Goal: Obtain resource: Download file/media

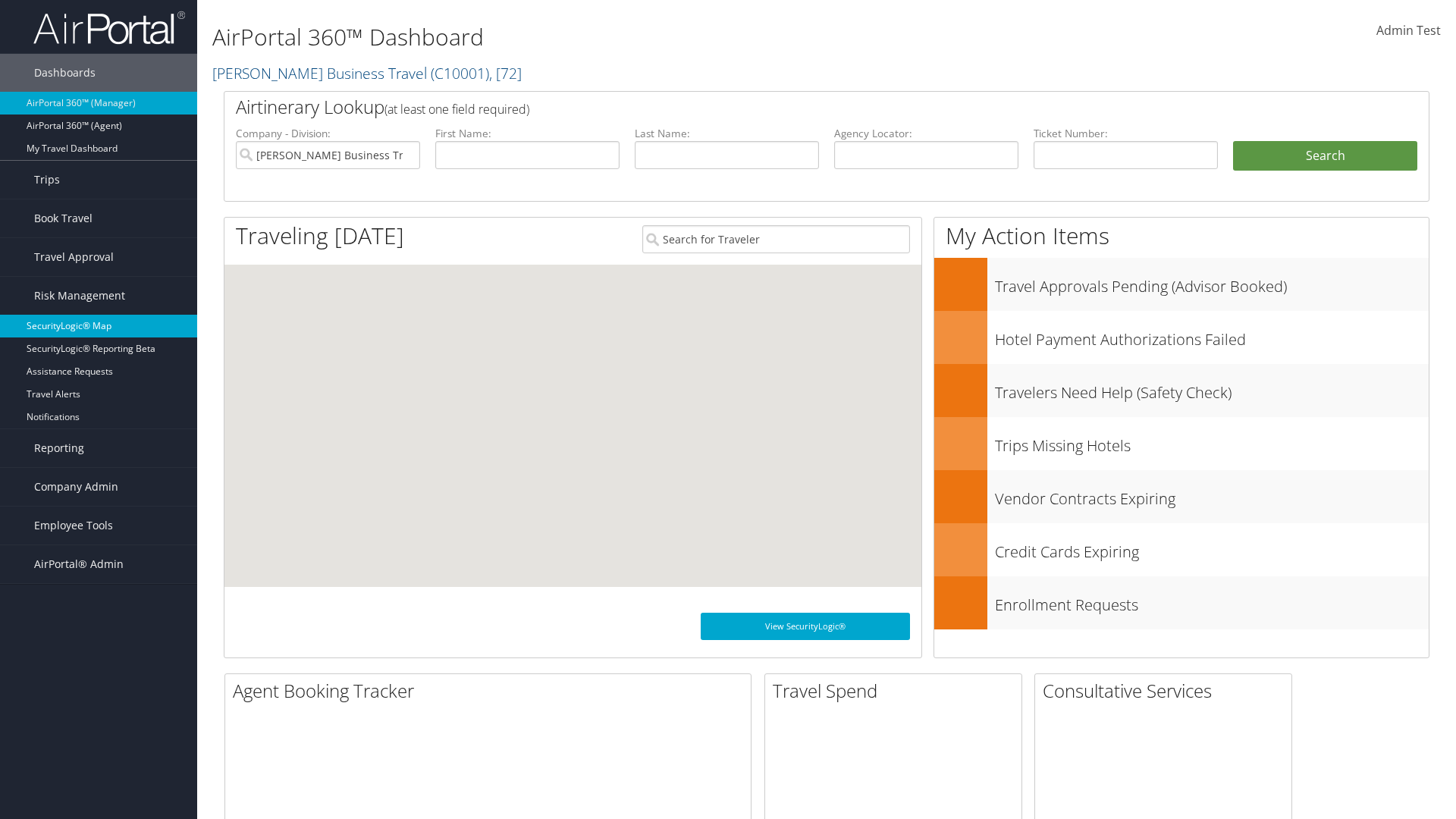
click at [99, 326] on link "SecurityLogic® Map" at bounding box center [98, 326] width 197 height 22
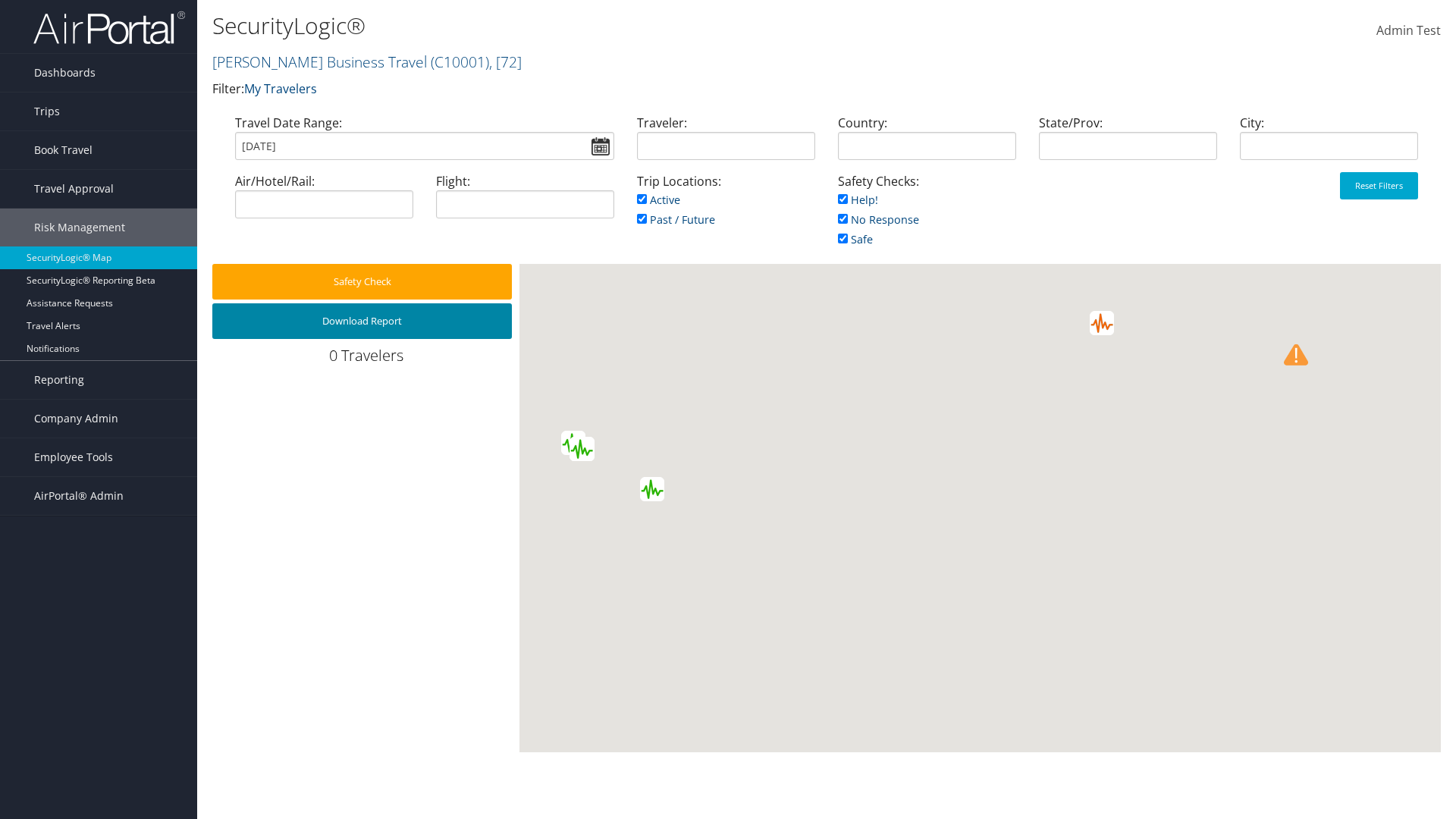
click at [362, 321] on button "Download Report" at bounding box center [362, 321] width 300 height 36
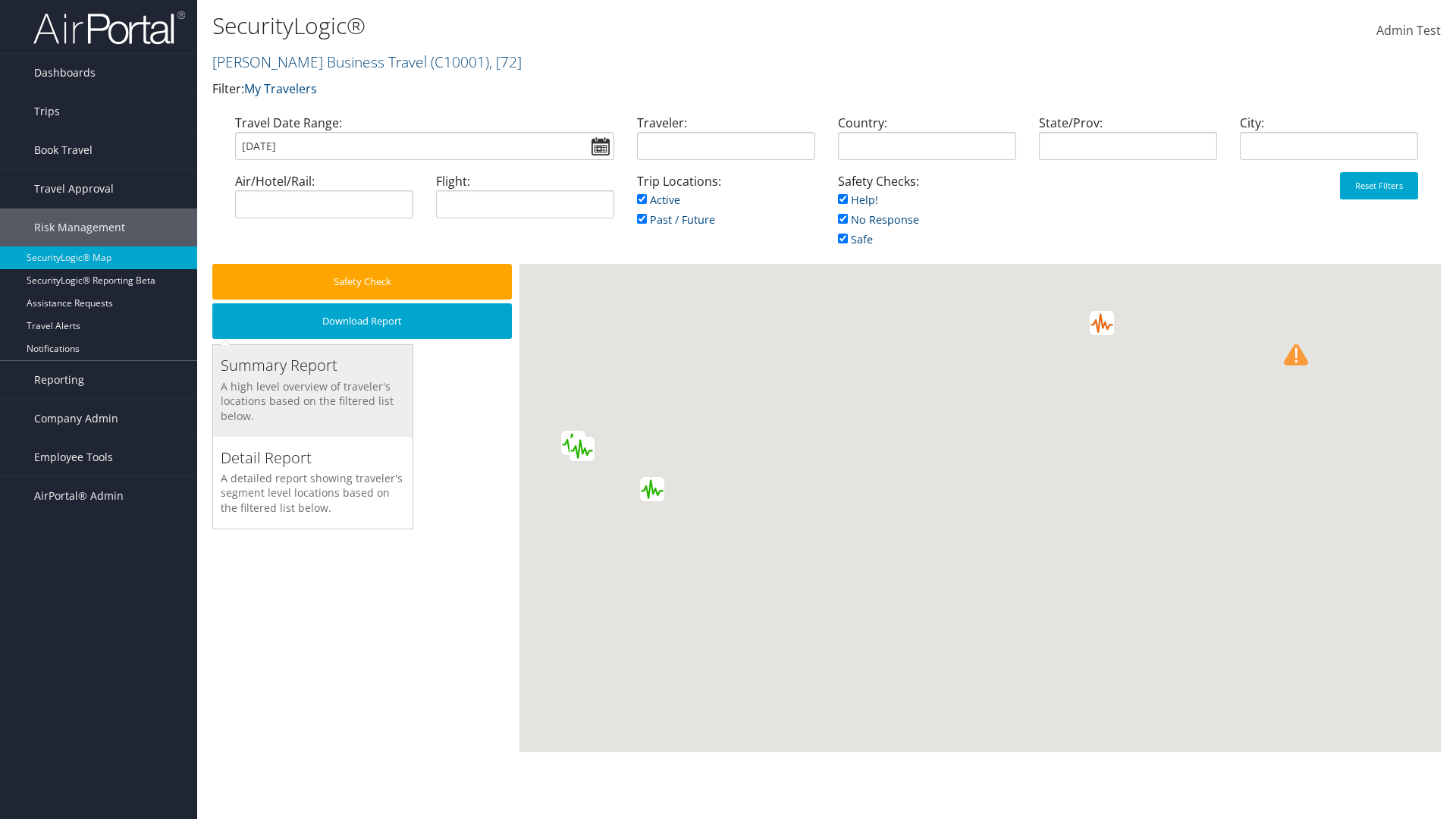
click at [312, 365] on h3 "Summary Report" at bounding box center [312, 365] width 184 height 22
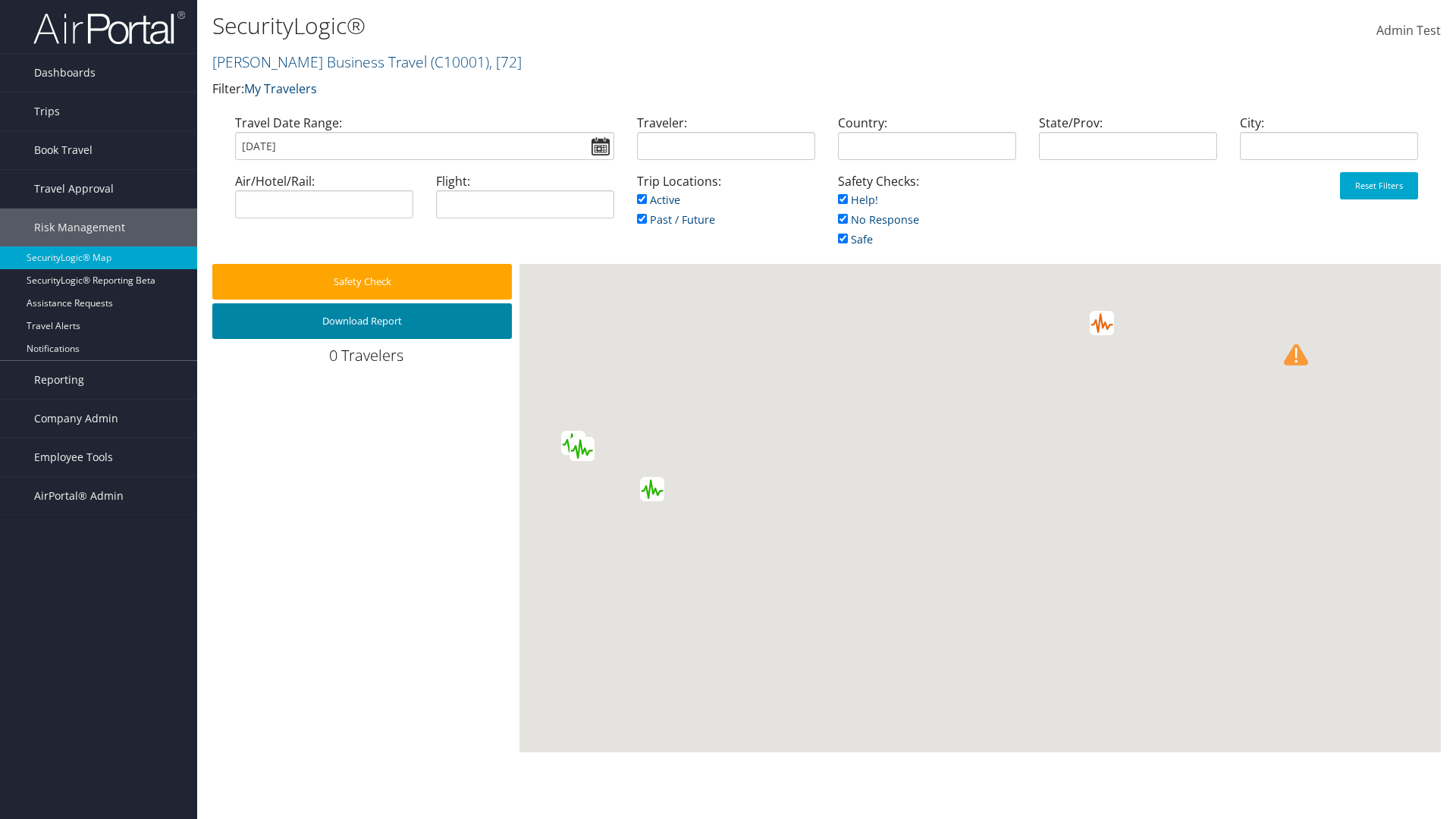
click at [362, 321] on button "Download Report" at bounding box center [362, 321] width 300 height 36
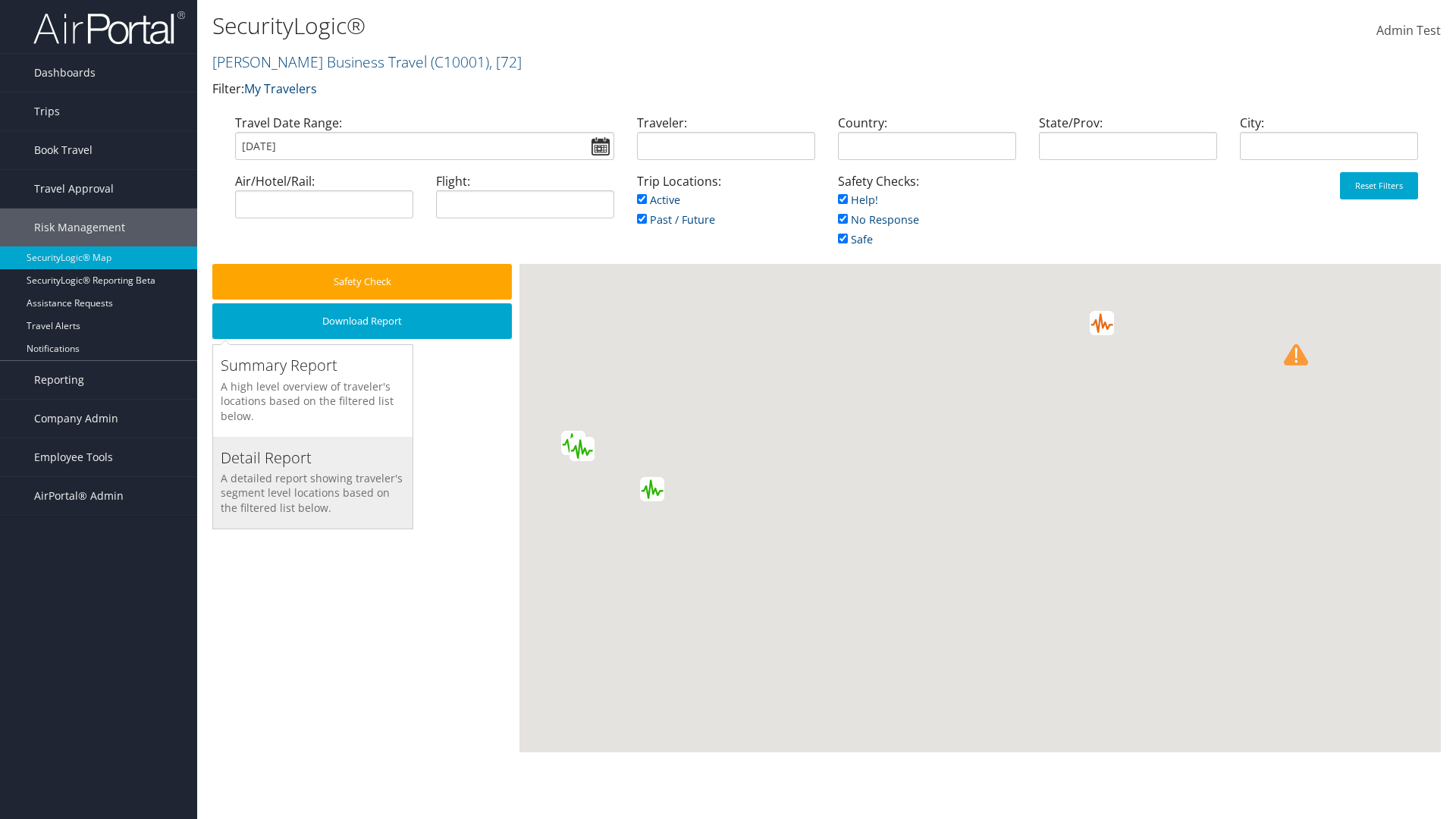
click at [312, 457] on h3 "Detail Report" at bounding box center [312, 458] width 184 height 22
